Goal: Check status: Check status

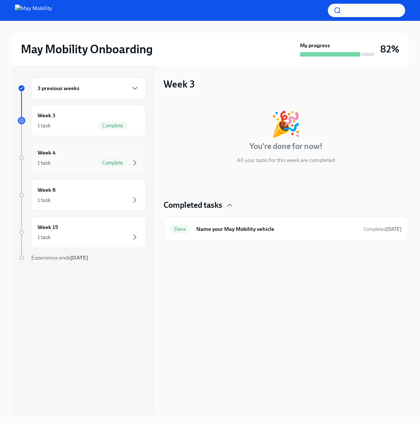
scroll to position [1, 0]
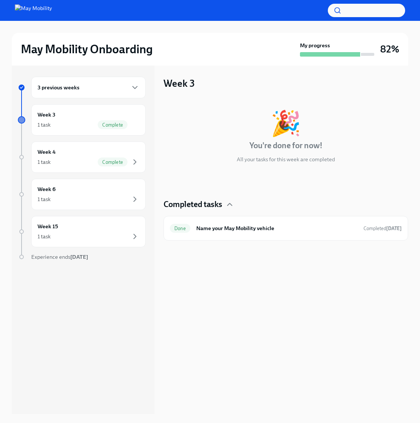
click at [76, 90] on h6 "3 previous weeks" at bounding box center [59, 87] width 42 height 8
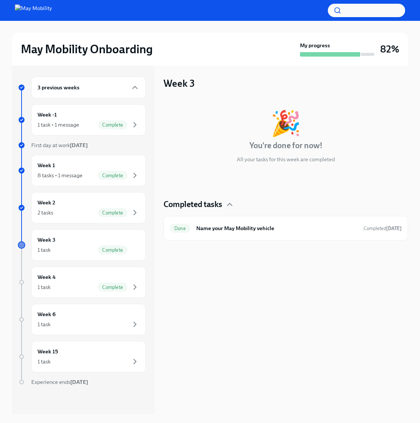
click at [76, 90] on h6 "3 previous weeks" at bounding box center [59, 87] width 42 height 8
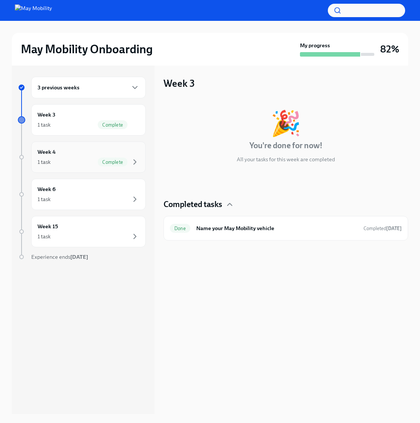
click at [61, 157] on div "Week 4 1 task Complete" at bounding box center [89, 157] width 102 height 19
click at [54, 190] on h6 "Week 6" at bounding box center [47, 189] width 18 height 8
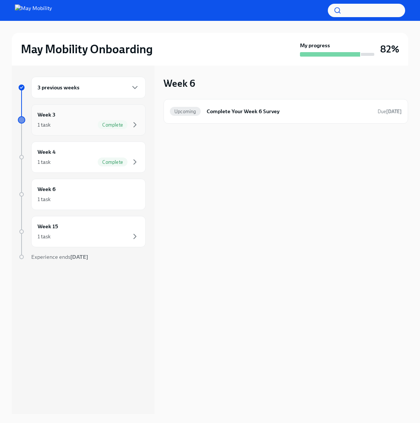
click at [52, 121] on div "1 task Complete" at bounding box center [89, 124] width 102 height 9
